Goal: Transaction & Acquisition: Subscribe to service/newsletter

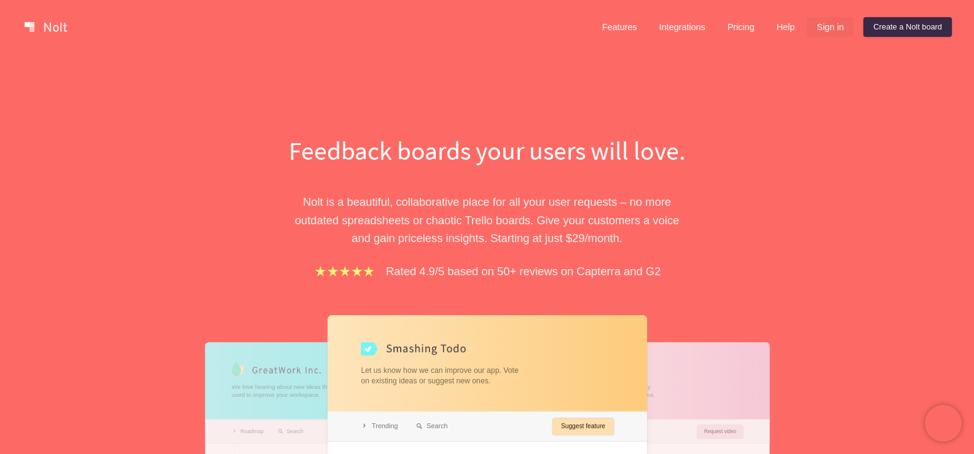
click at [829, 28] on link "Sign in" at bounding box center [830, 27] width 47 height 20
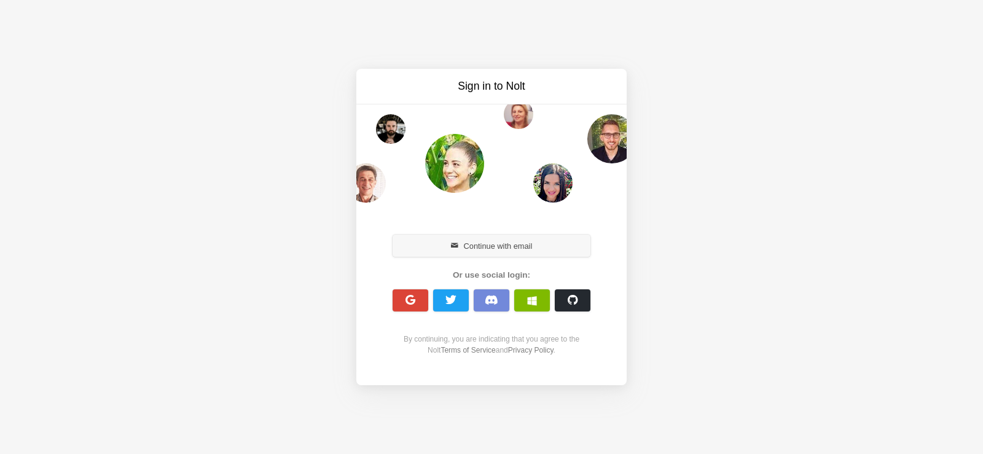
click at [461, 244] on button "Continue with email" at bounding box center [492, 246] width 198 height 22
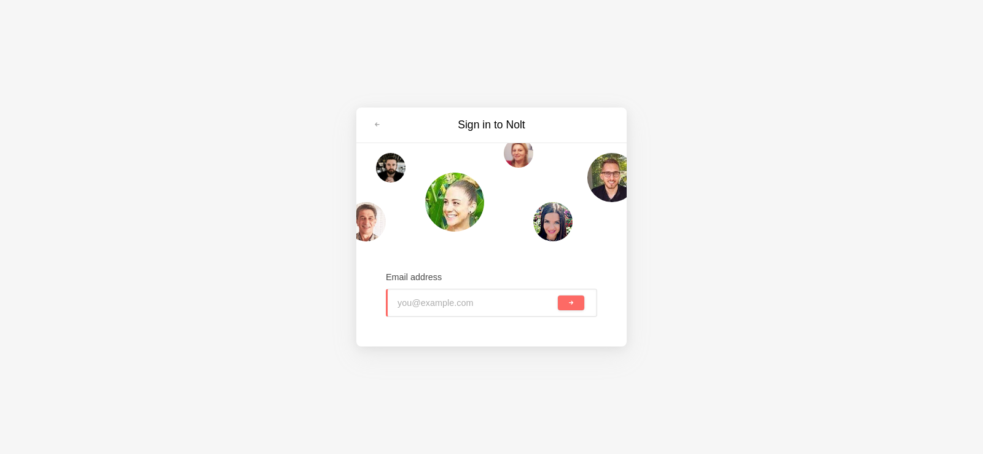
paste input "freddiiessamueel@gmail.com"
type input "freddiiessamueel@gmail.com"
click at [563, 306] on button "submit" at bounding box center [571, 303] width 26 height 15
click at [270, 271] on div "Sign in to Nolt Email address freddiiessamueel@gmail.com" at bounding box center [491, 227] width 983 height 454
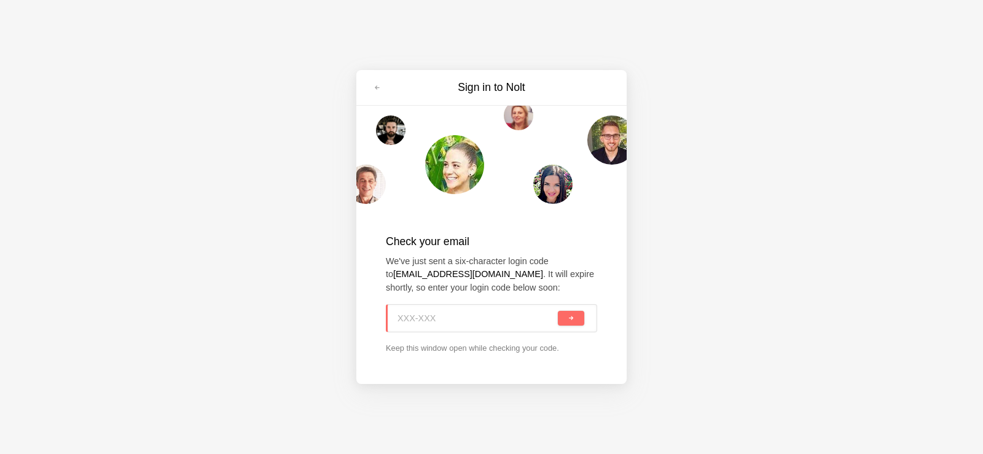
paste input "LJR-JY3"
click at [575, 316] on button "submit" at bounding box center [571, 318] width 26 height 15
type input "LJR-JY3"
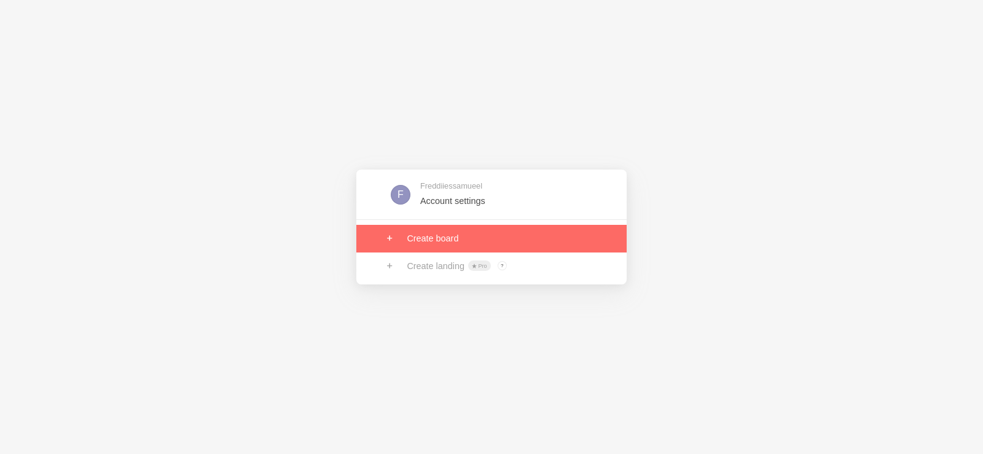
click at [433, 230] on link at bounding box center [491, 238] width 270 height 27
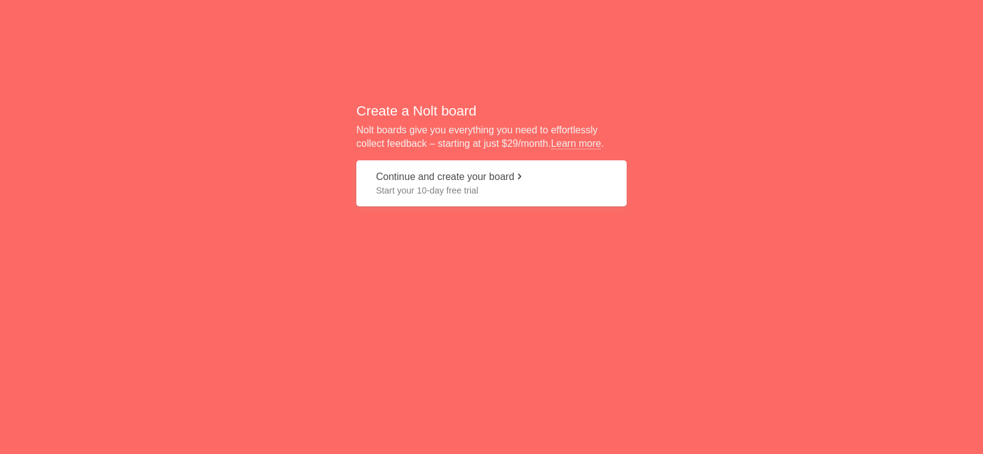
click at [493, 184] on span "Start your 10-day free trial" at bounding box center [491, 190] width 231 height 12
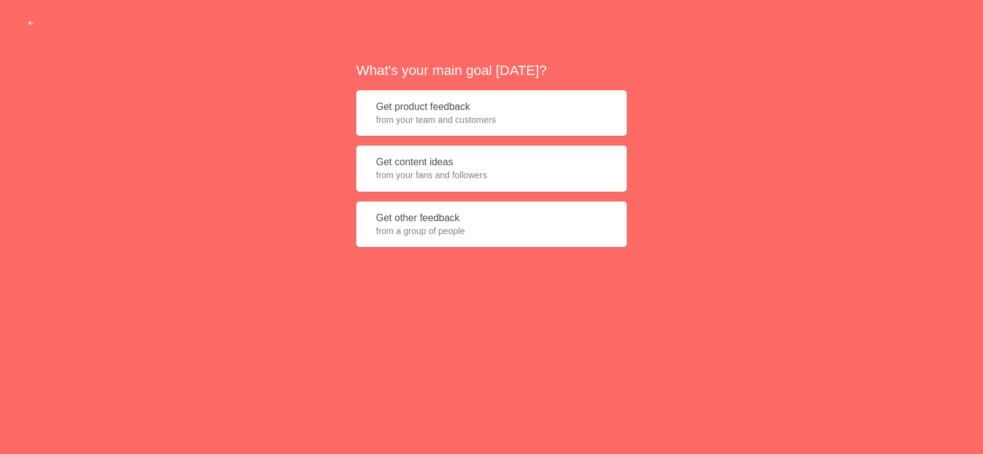
click at [447, 162] on button "Get content ideas from your fans and followers" at bounding box center [491, 169] width 270 height 46
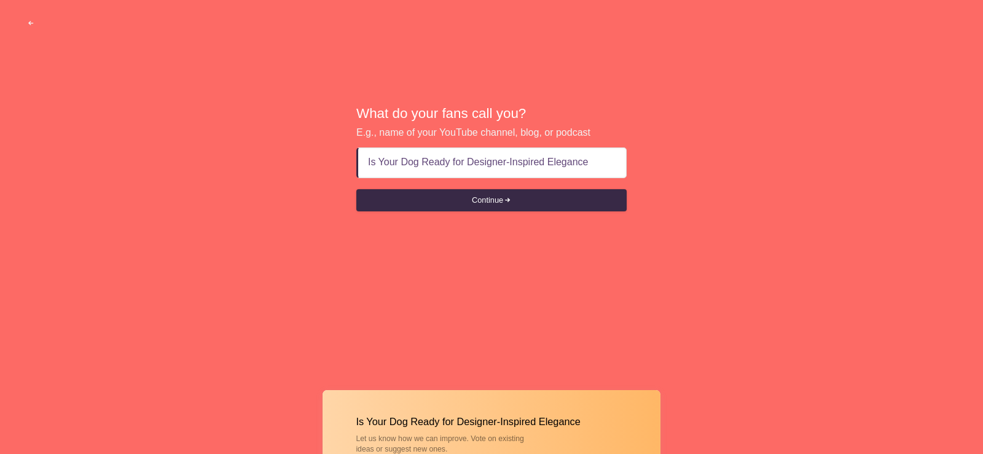
type input "Your Dog Ready for Designer-Inspired Elegance"
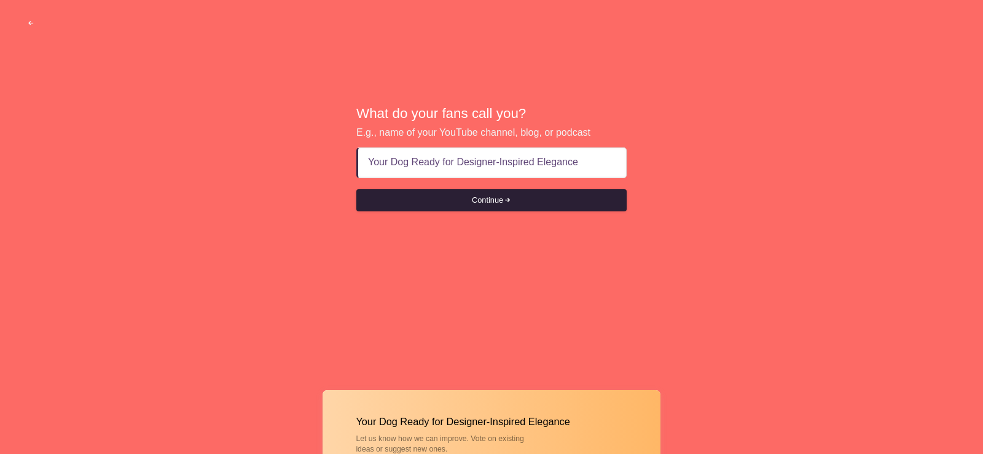
click at [519, 198] on button "Continue" at bounding box center [491, 200] width 270 height 22
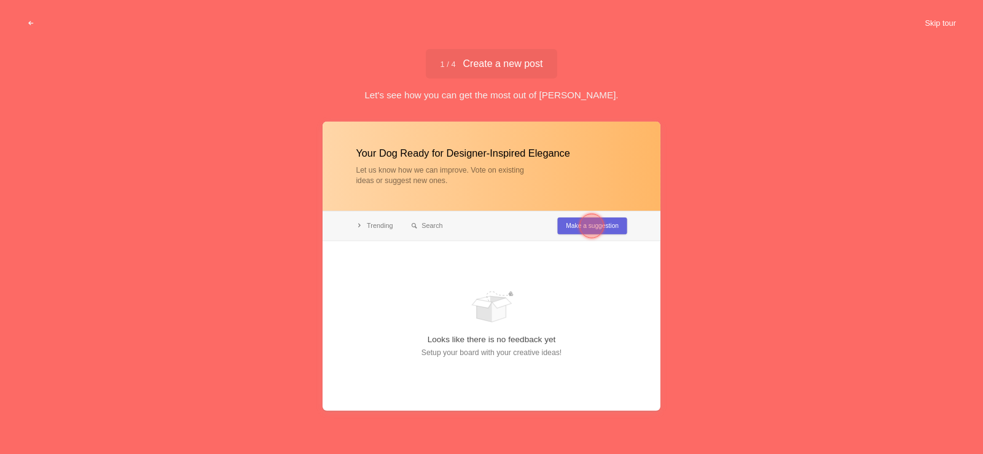
click at [945, 25] on button "Skip tour" at bounding box center [940, 23] width 61 height 22
